Goal: Use online tool/utility: Utilize a website feature to perform a specific function

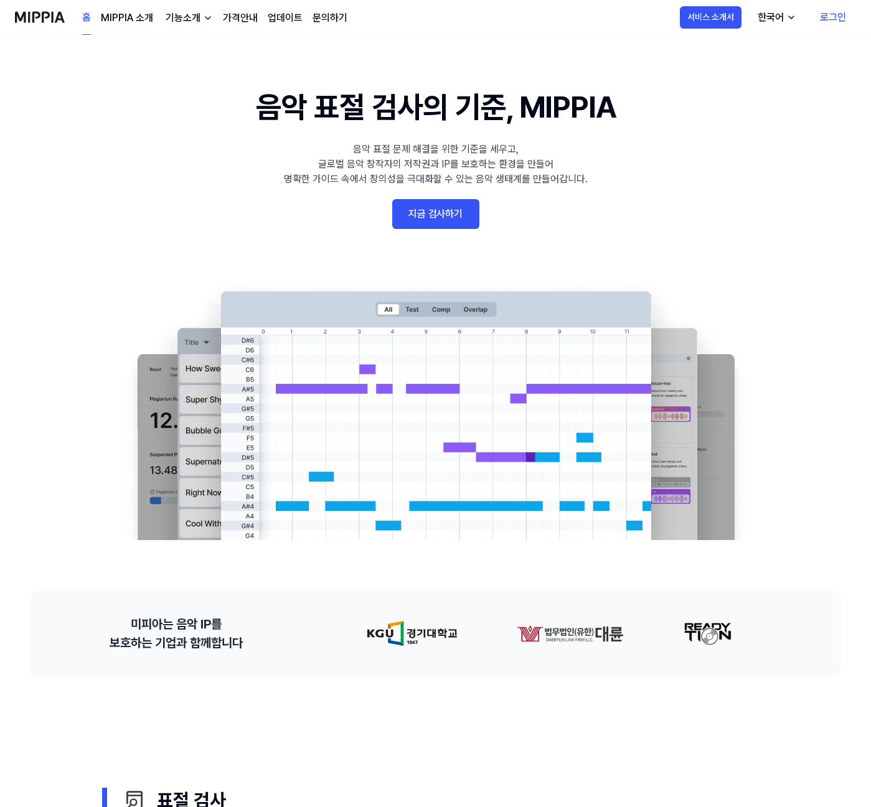
click at [836, 16] on link "로그인" at bounding box center [833, 17] width 46 height 35
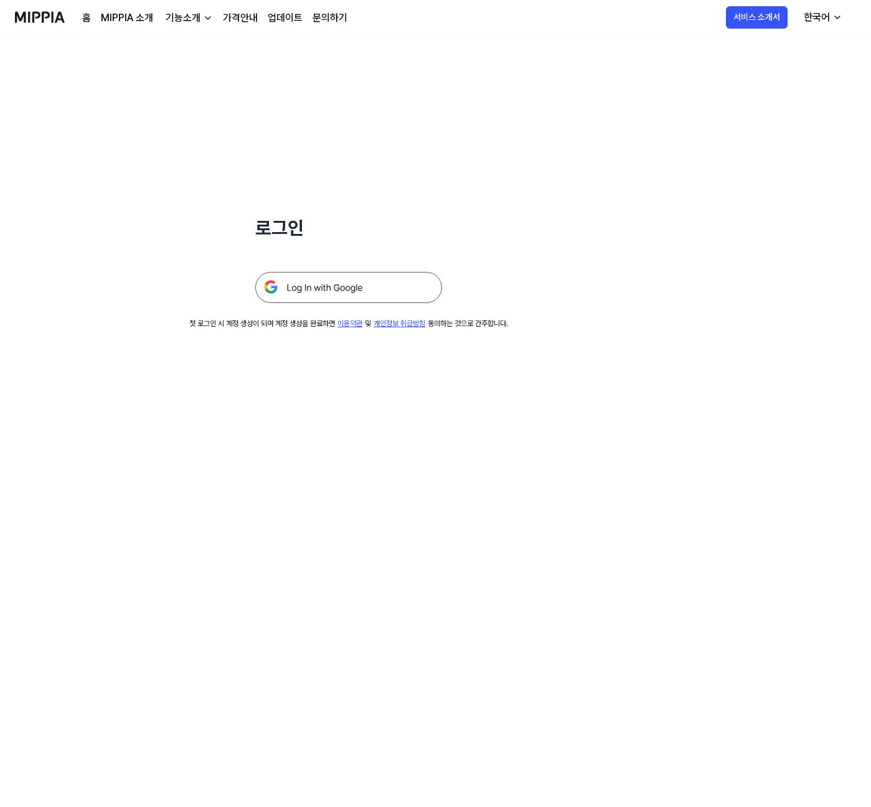
click at [322, 279] on img at bounding box center [348, 287] width 187 height 31
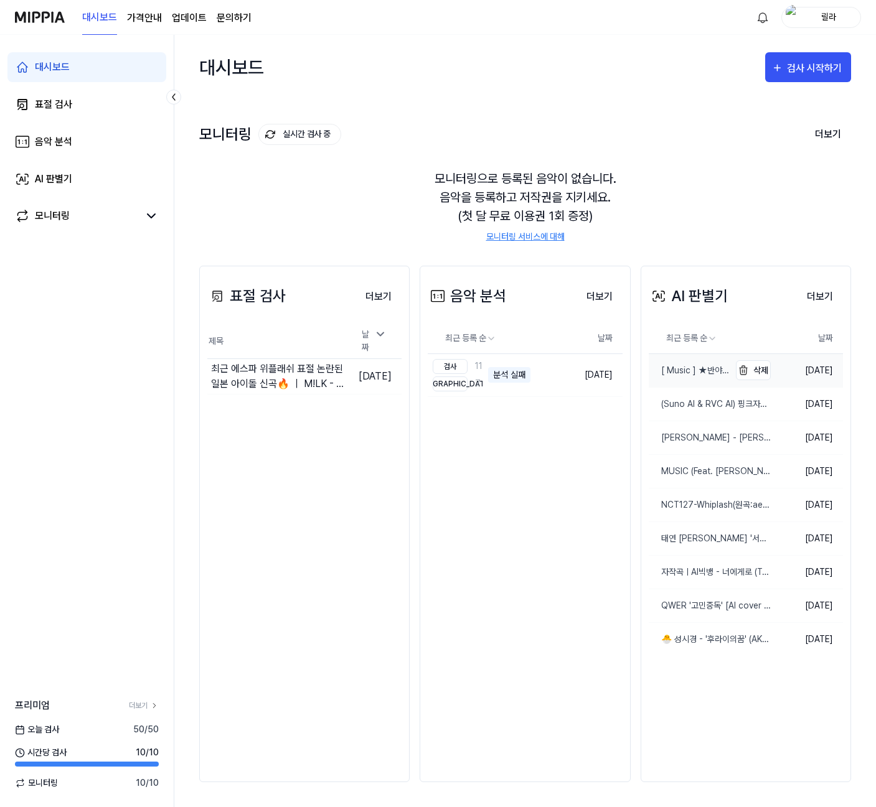
click at [675, 373] on div "[ Music ] ★반야심경 (Heart Sutra, KOR)★ by Gomdan #aim" at bounding box center [688, 370] width 81 height 13
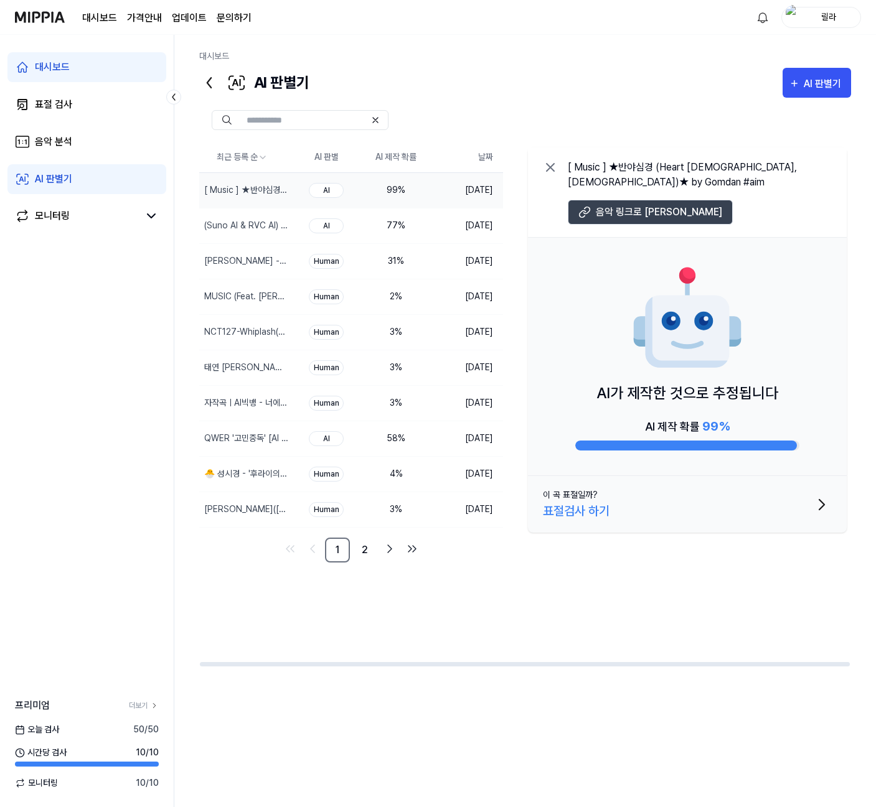
click at [599, 200] on button "음악 링크로 이동" at bounding box center [650, 212] width 165 height 25
click at [228, 258] on div "AI 랄로 - 코이 (恋)┃Ai cover" at bounding box center [227, 261] width 46 height 13
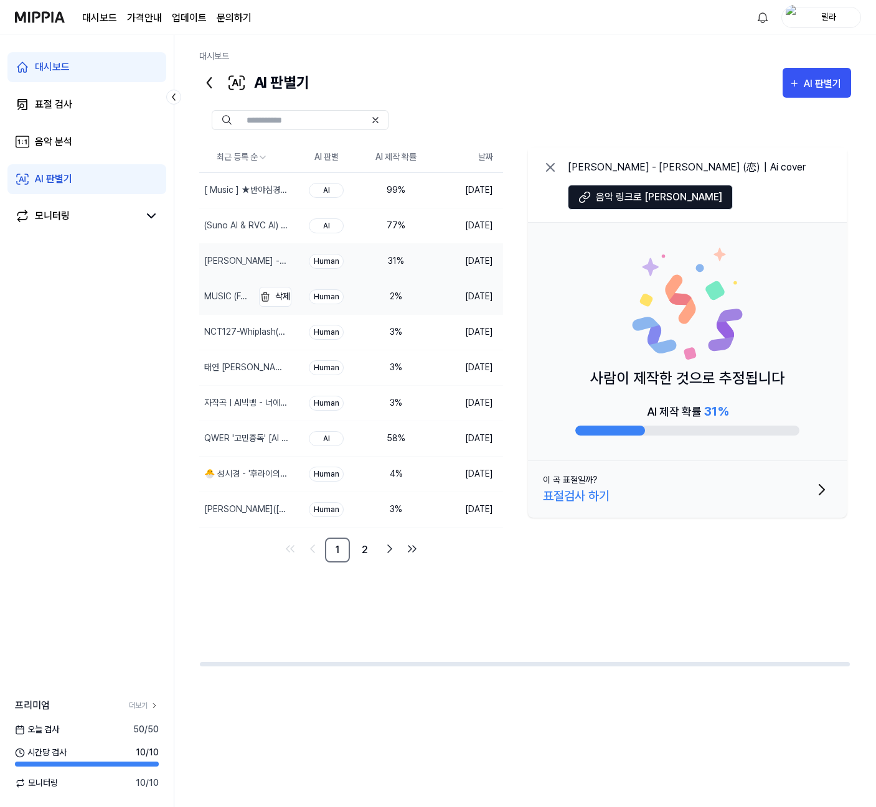
click at [240, 300] on div "MUSIC (Feat. LEE CHANHYUK) (MUSIC (Feat. 이찬혁))" at bounding box center [227, 296] width 46 height 13
